Goal: Check status: Check status

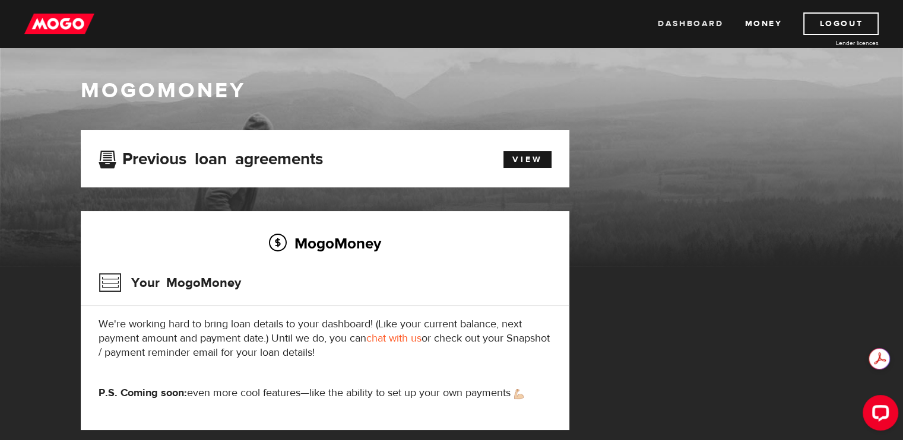
click at [683, 17] on link "Dashboard" at bounding box center [690, 23] width 65 height 23
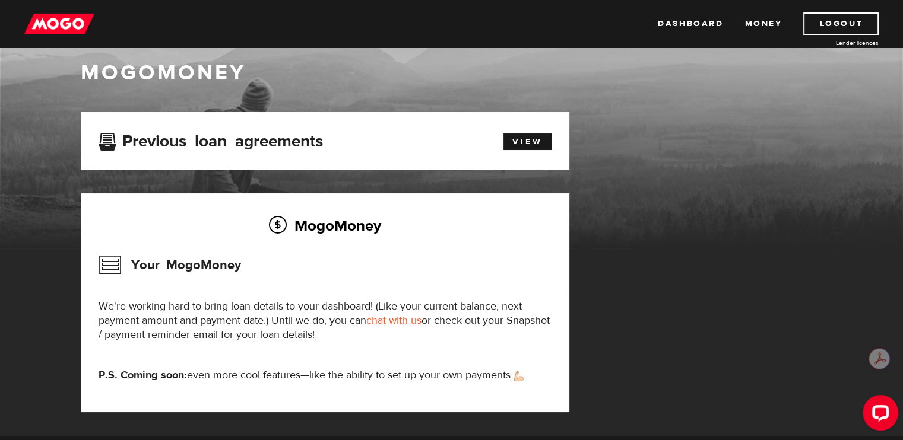
scroll to position [15, 0]
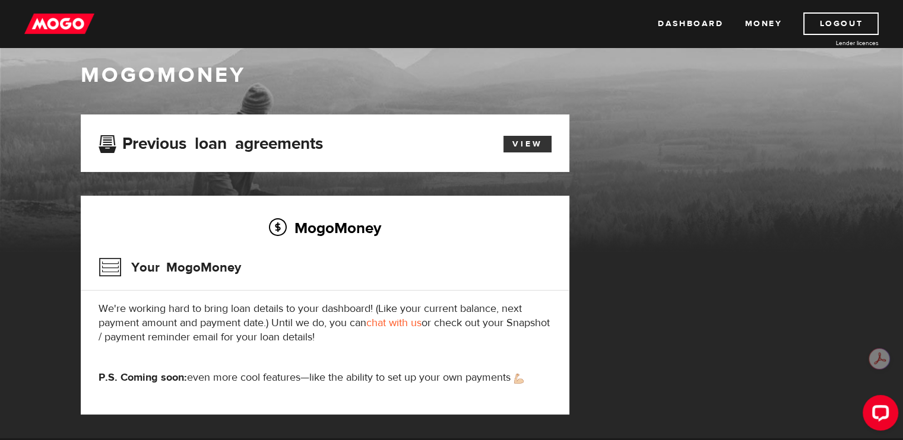
click at [520, 144] on link "View" at bounding box center [527, 144] width 48 height 17
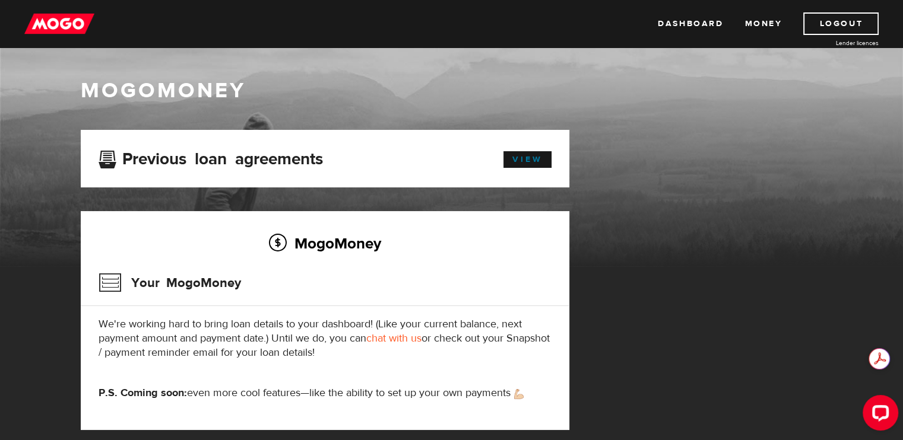
click at [515, 166] on link "View" at bounding box center [527, 159] width 48 height 17
